Goal: Task Accomplishment & Management: Use online tool/utility

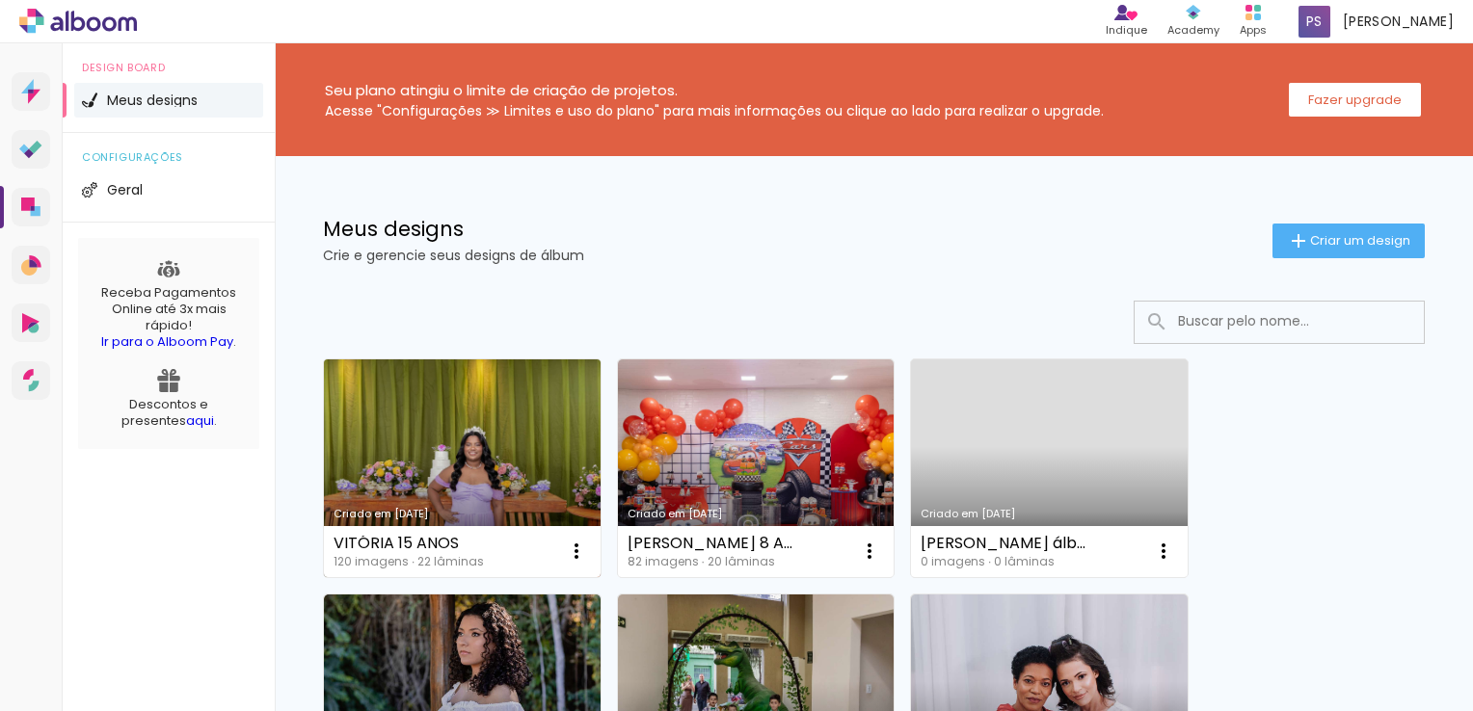
click at [516, 447] on link "Criado em [DATE]" at bounding box center [462, 468] width 277 height 218
